Goal: Information Seeking & Learning: Check status

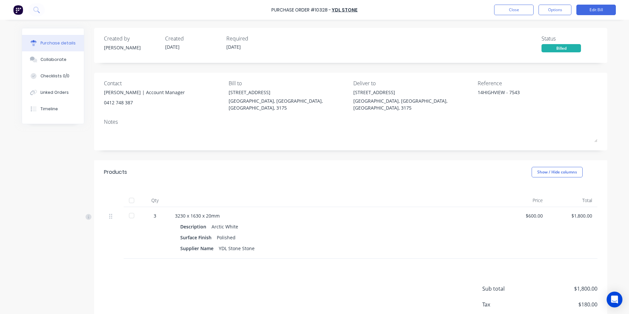
click at [502, 11] on button "Close" at bounding box center [513, 10] width 39 height 11
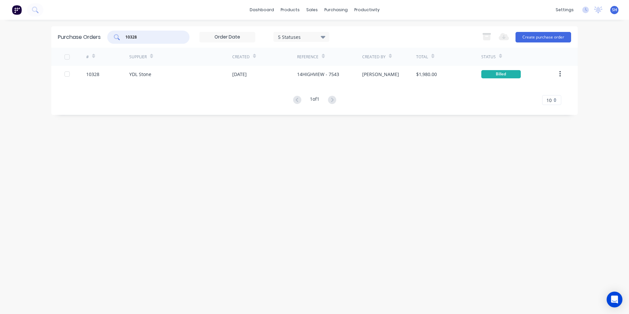
drag, startPoint x: 169, startPoint y: 39, endPoint x: 114, endPoint y: 37, distance: 55.3
click at [114, 37] on div "10328" at bounding box center [148, 37] width 82 height 13
click at [313, 14] on div "sales" at bounding box center [312, 10] width 18 height 10
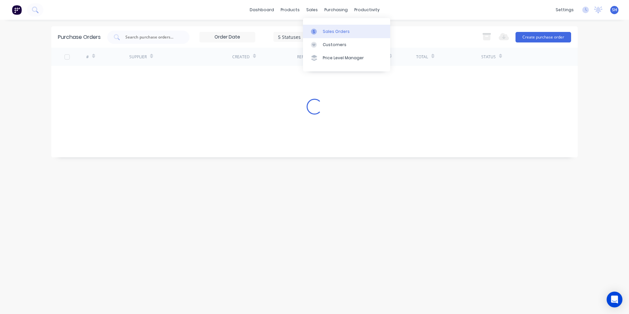
click at [330, 36] on link "Sales Orders" at bounding box center [346, 31] width 87 height 13
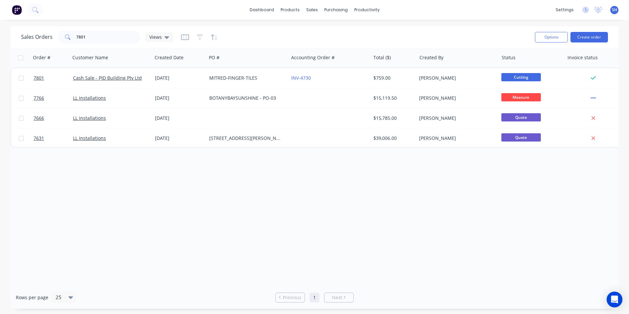
drag, startPoint x: 107, startPoint y: 46, endPoint x: 89, endPoint y: 39, distance: 18.9
click at [92, 40] on div "Sales Orders 7801 Views Options Create order" at bounding box center [315, 36] width 608 height 21
drag, startPoint x: 88, startPoint y: 39, endPoint x: 74, endPoint y: 38, distance: 14.2
click at [74, 38] on div "7801" at bounding box center [99, 37] width 82 height 13
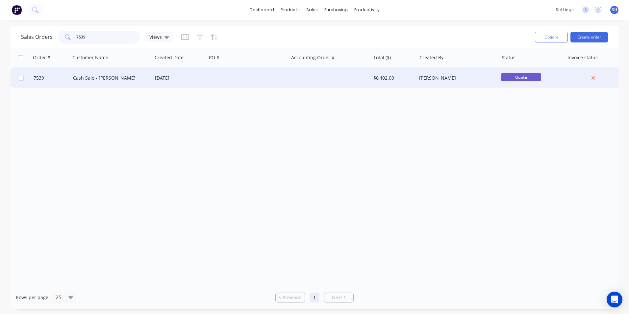
type input "7539"
click at [427, 77] on div "[PERSON_NAME]" at bounding box center [455, 78] width 73 height 7
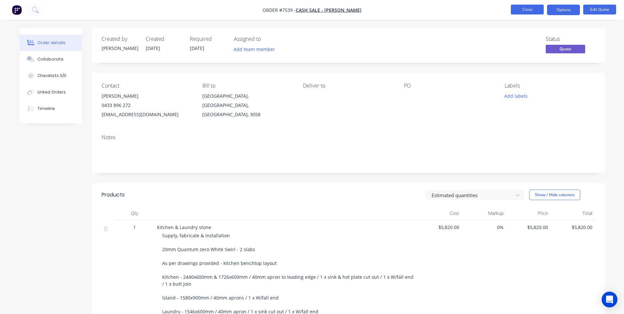
click at [517, 10] on button "Close" at bounding box center [527, 10] width 33 height 10
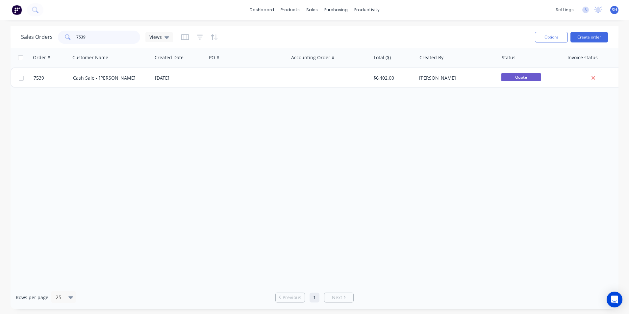
drag, startPoint x: 89, startPoint y: 36, endPoint x: 71, endPoint y: 38, distance: 17.8
click at [71, 38] on div "7539" at bounding box center [99, 37] width 82 height 13
drag, startPoint x: 94, startPoint y: 36, endPoint x: 76, endPoint y: 38, distance: 18.5
click at [76, 38] on input "7541" at bounding box center [108, 37] width 64 height 13
drag, startPoint x: 96, startPoint y: 40, endPoint x: 75, endPoint y: 41, distance: 21.1
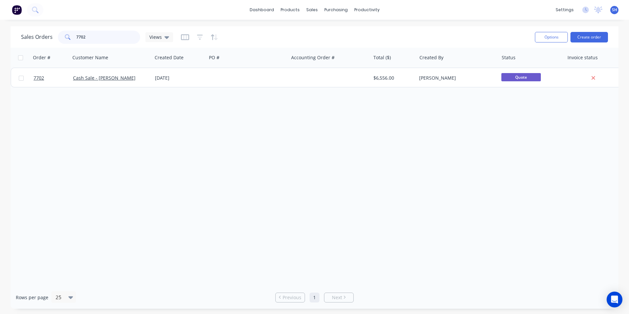
click at [75, 41] on div "7702" at bounding box center [99, 37] width 82 height 13
type input "7"
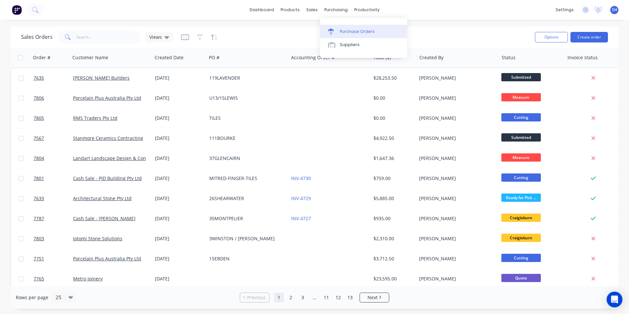
click at [339, 33] on link "Purchase Orders" at bounding box center [363, 31] width 87 height 13
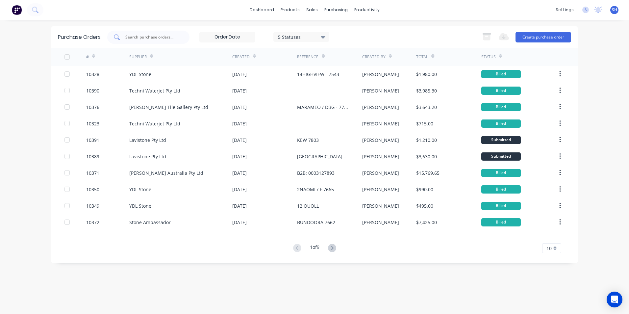
click at [159, 42] on div at bounding box center [148, 37] width 82 height 13
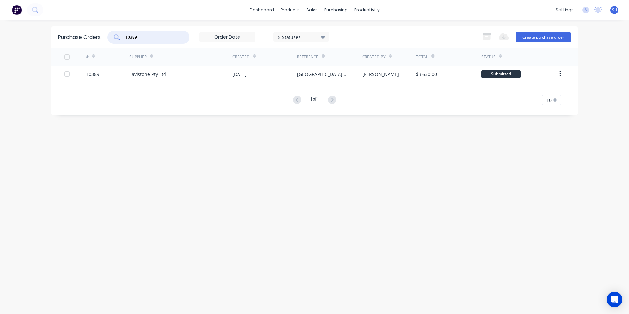
type input "10389"
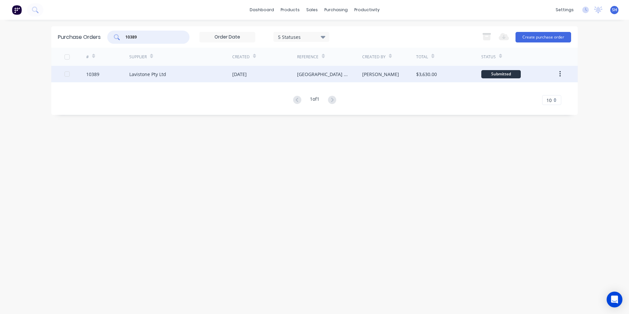
click at [246, 77] on div "[DATE]" at bounding box center [239, 74] width 14 height 7
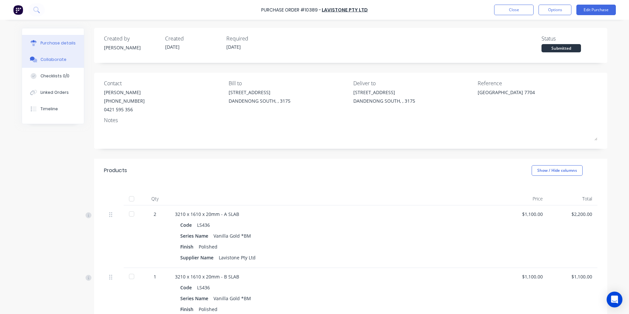
click at [63, 64] on button "Collaborate" at bounding box center [53, 59] width 62 height 16
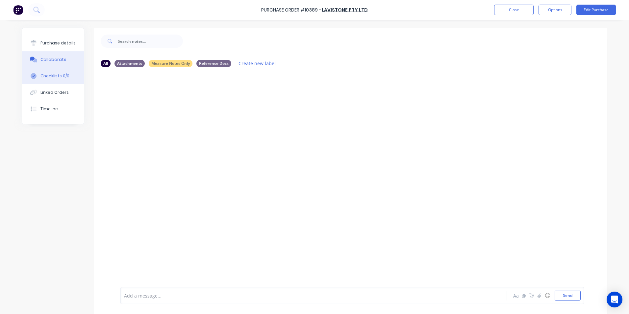
click at [62, 77] on div "Checklists 0/0" at bounding box center [54, 76] width 29 height 6
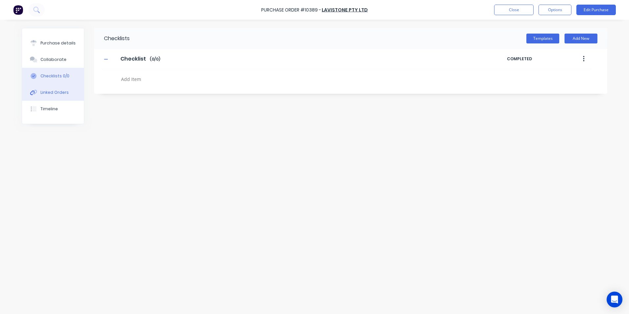
click at [60, 94] on div "Linked Orders" at bounding box center [54, 92] width 28 height 6
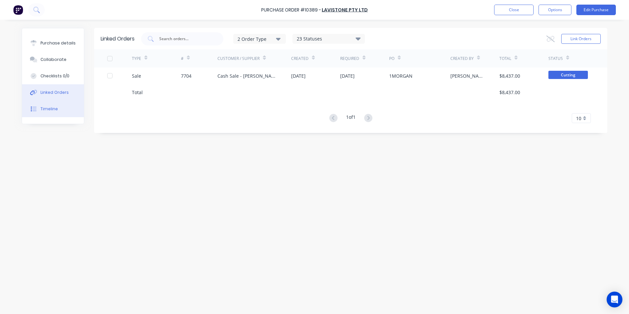
click at [58, 113] on button "Timeline" at bounding box center [53, 109] width 62 height 16
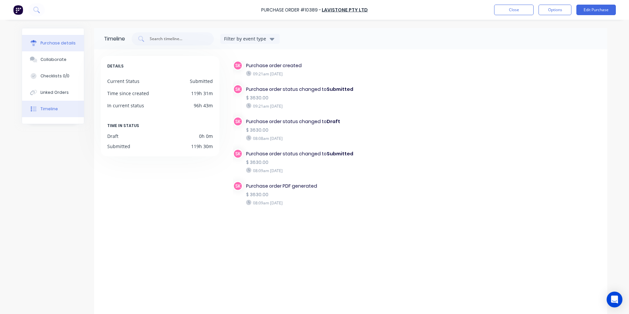
click at [54, 43] on div "Purchase details" at bounding box center [57, 43] width 35 height 6
type textarea "x"
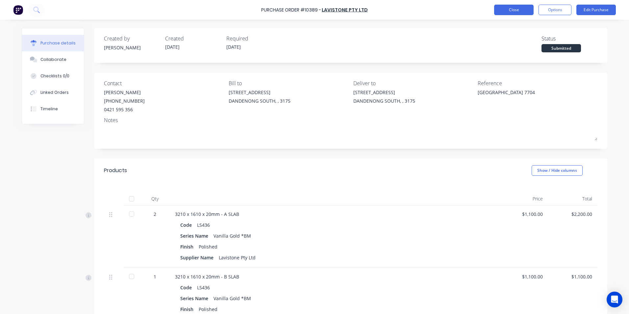
click at [513, 11] on button "Close" at bounding box center [513, 10] width 39 height 11
